Goal: Task Accomplishment & Management: Manage account settings

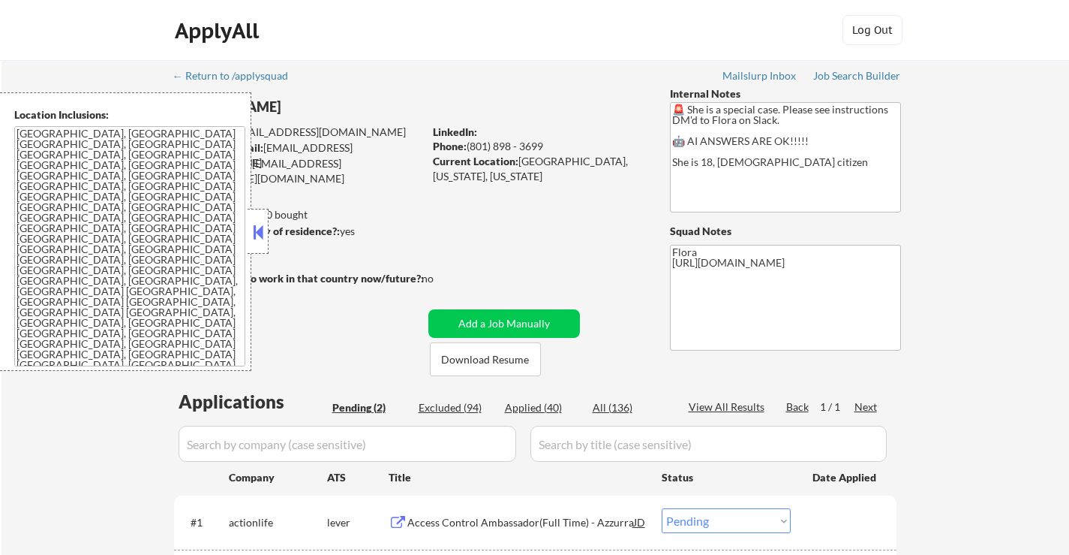
select select ""pending""
click at [257, 238] on button at bounding box center [258, 232] width 17 height 23
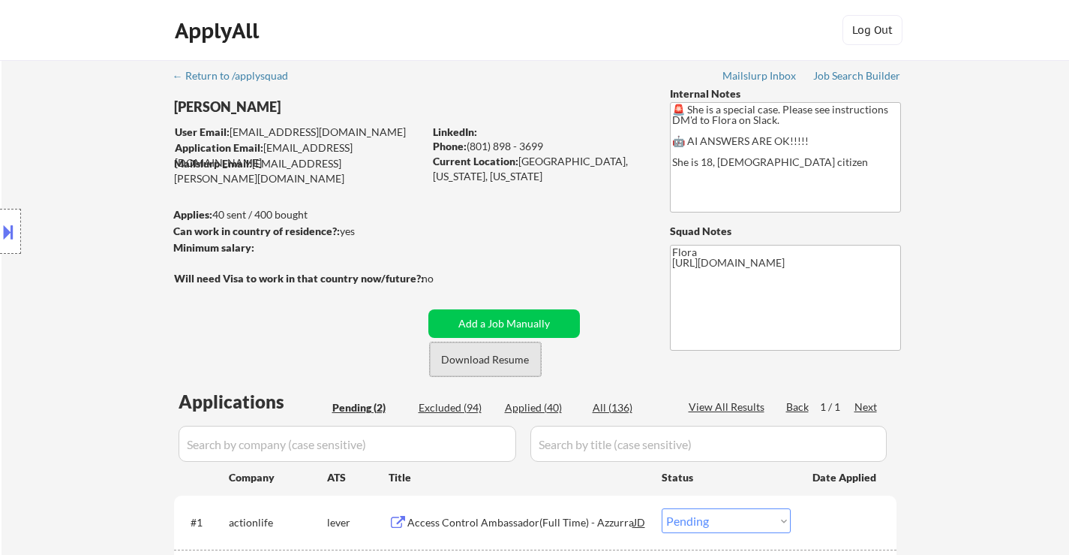
click at [470, 359] on button "Download Resume" at bounding box center [485, 359] width 111 height 34
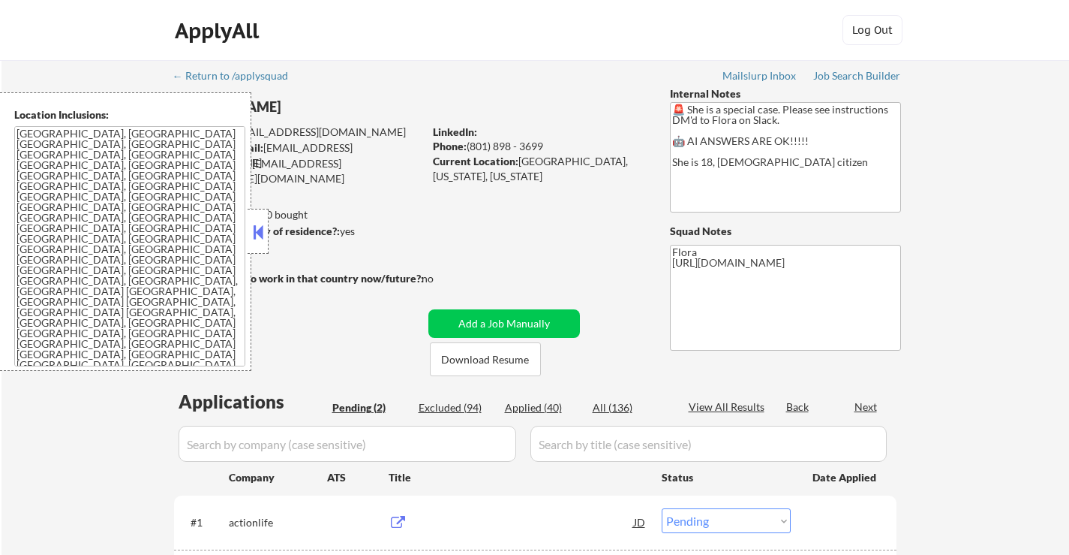
select select ""pending""
drag, startPoint x: 265, startPoint y: 233, endPoint x: 503, endPoint y: 296, distance: 246.6
click at [265, 235] on button at bounding box center [258, 232] width 17 height 23
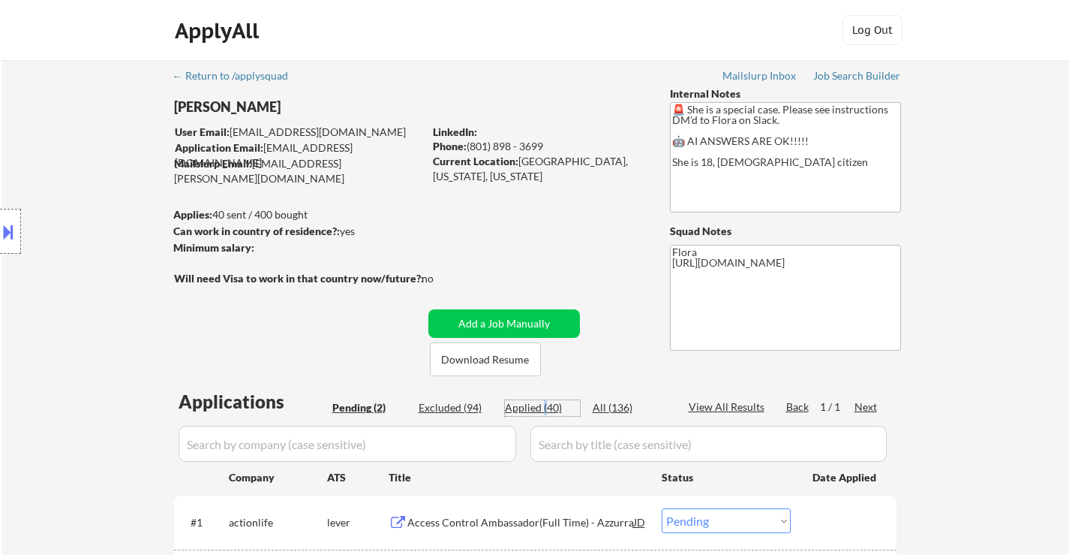
click at [550, 406] on div "Applied (40)" at bounding box center [542, 407] width 75 height 15
select select ""applied""
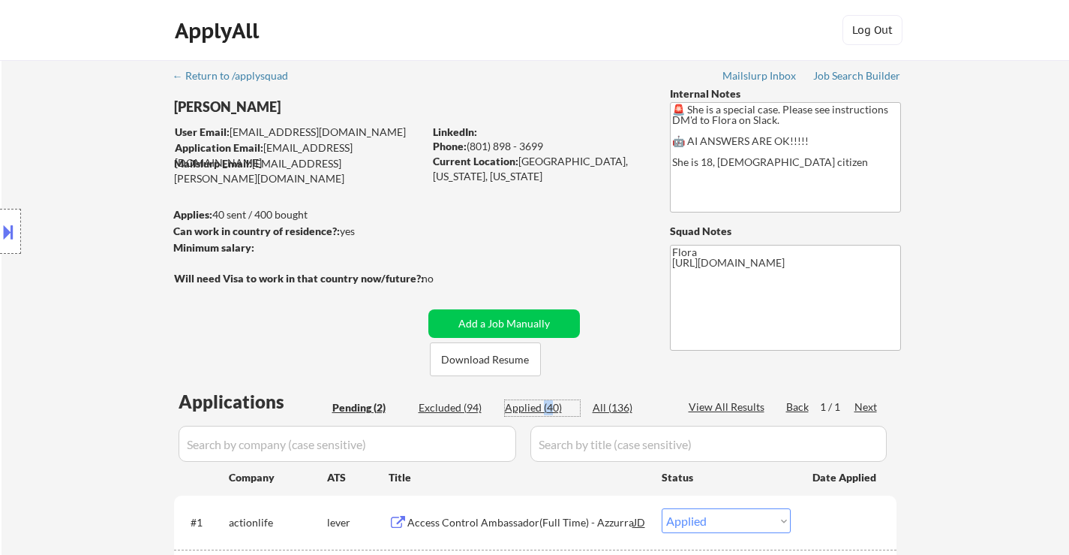
select select ""applied""
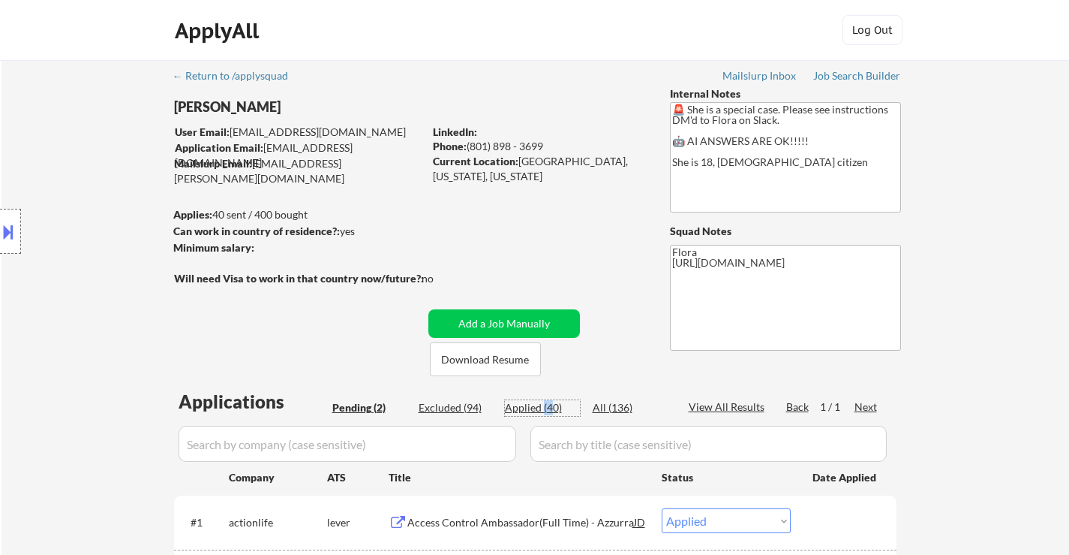
select select ""applied""
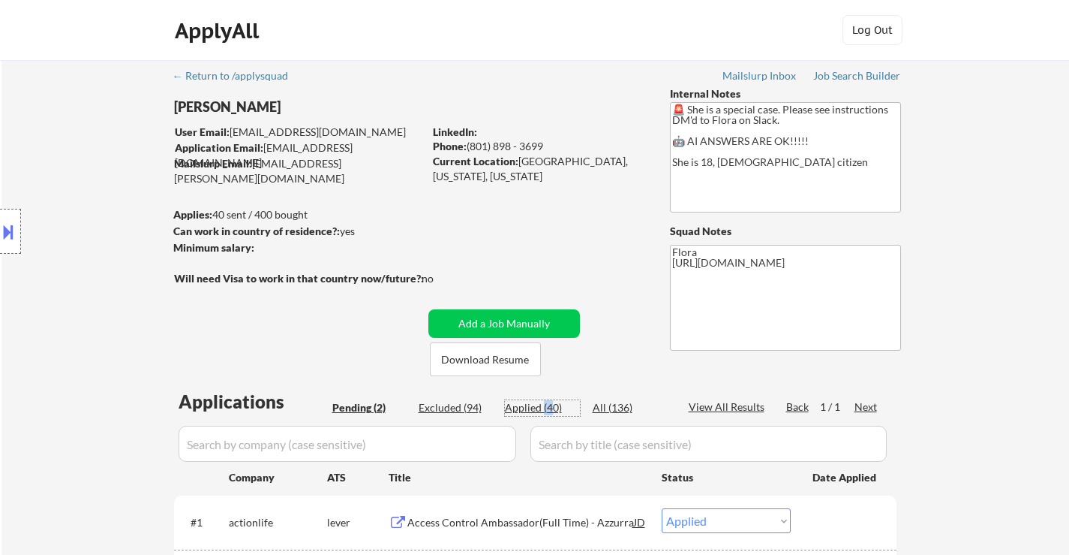
select select ""applied""
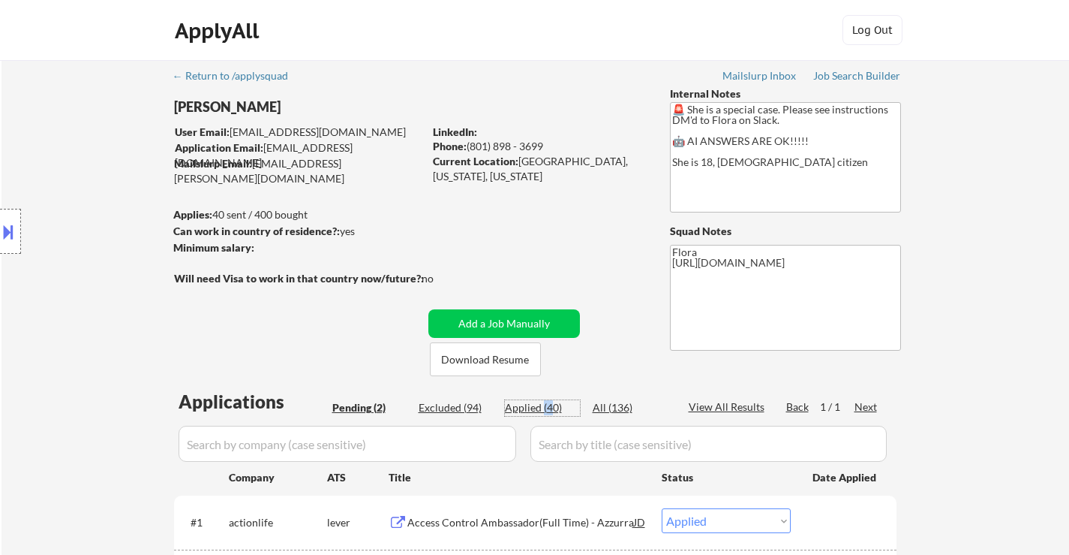
select select ""applied""
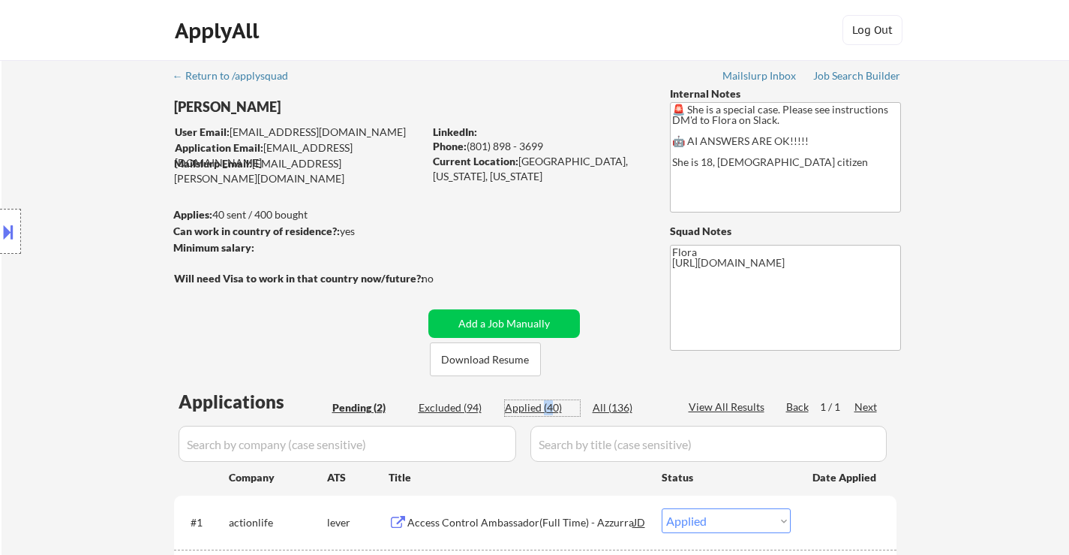
select select ""applied""
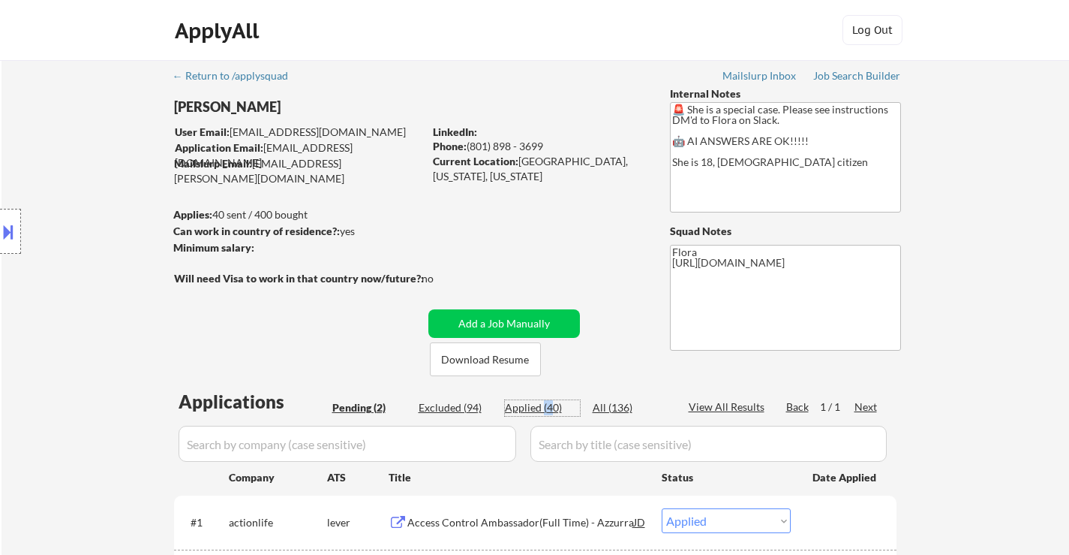
select select ""applied""
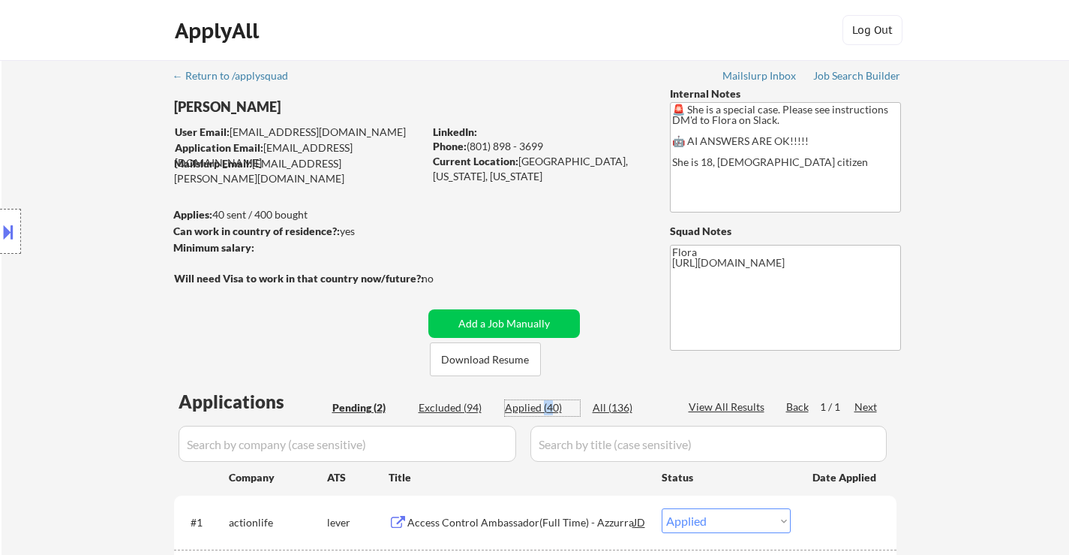
select select ""applied""
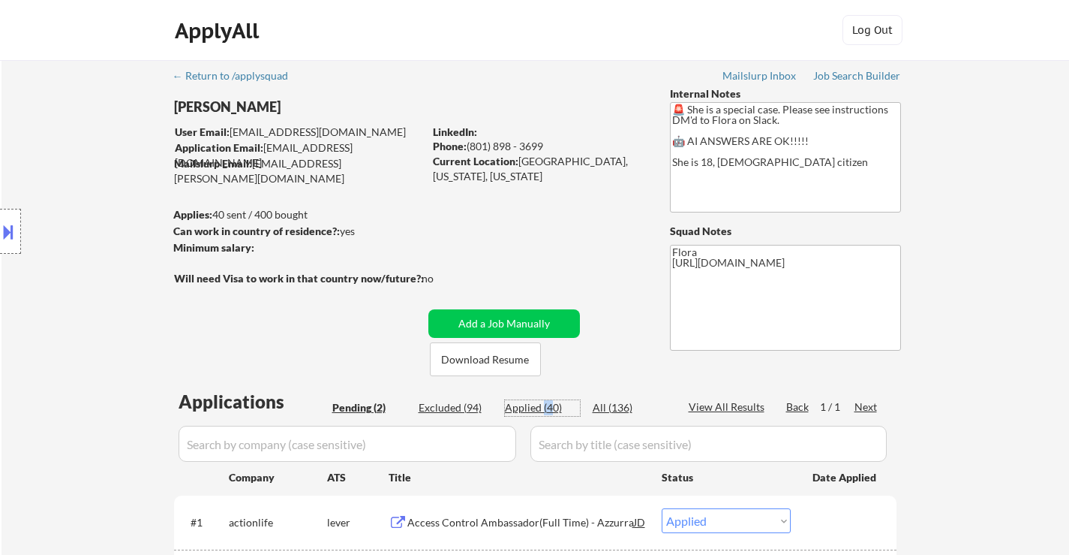
select select ""applied""
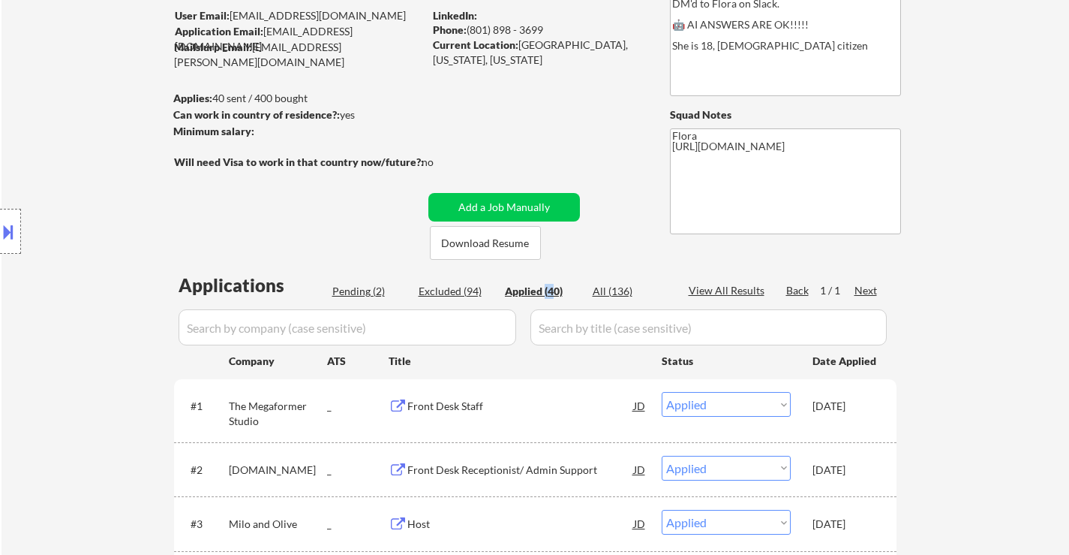
scroll to position [225, 0]
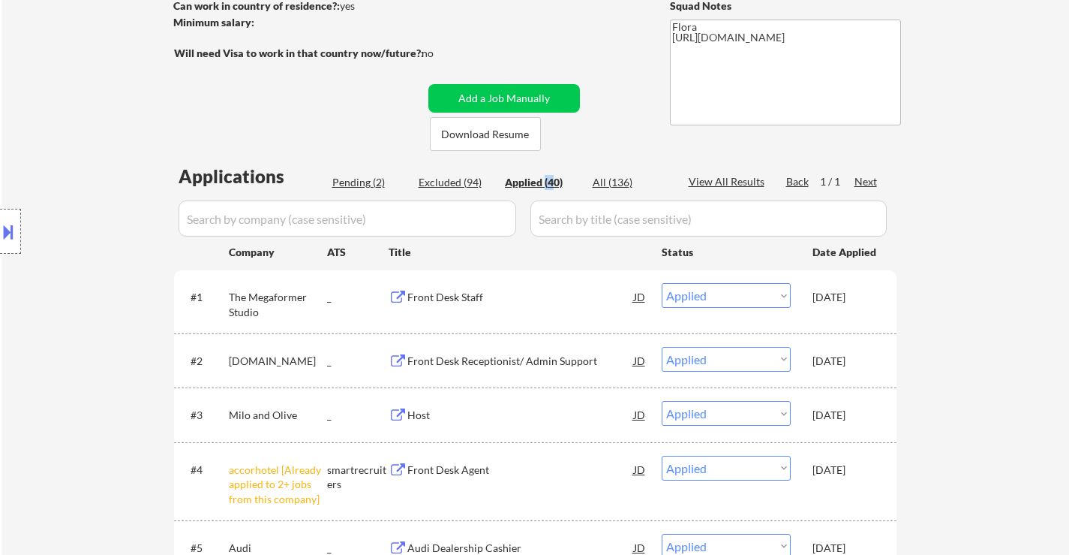
drag, startPoint x: 872, startPoint y: 250, endPoint x: 873, endPoint y: 416, distance: 166.6
copy div "d #1 The Megaformer Studio _ Front Desk Staff JD Choose an option... Pending Ap…"
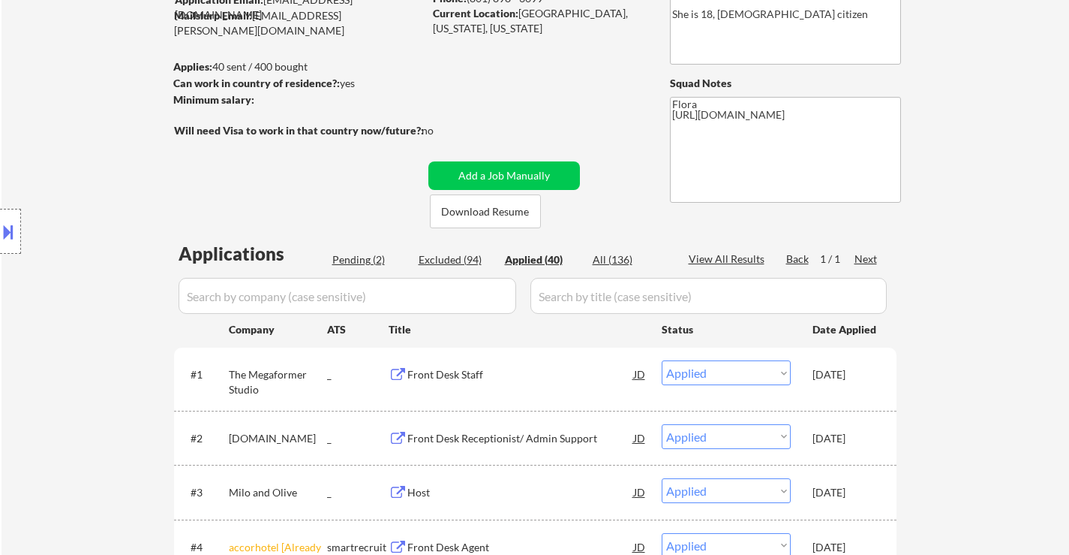
scroll to position [75, 0]
